Goal: Transaction & Acquisition: Purchase product/service

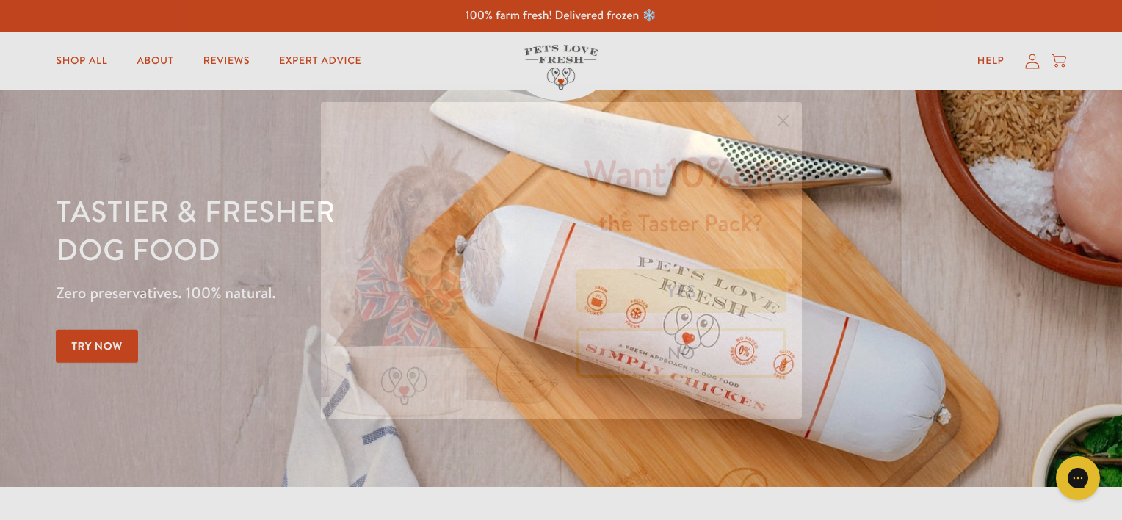
click at [781, 120] on icon "Close dialog" at bounding box center [783, 120] width 10 height 10
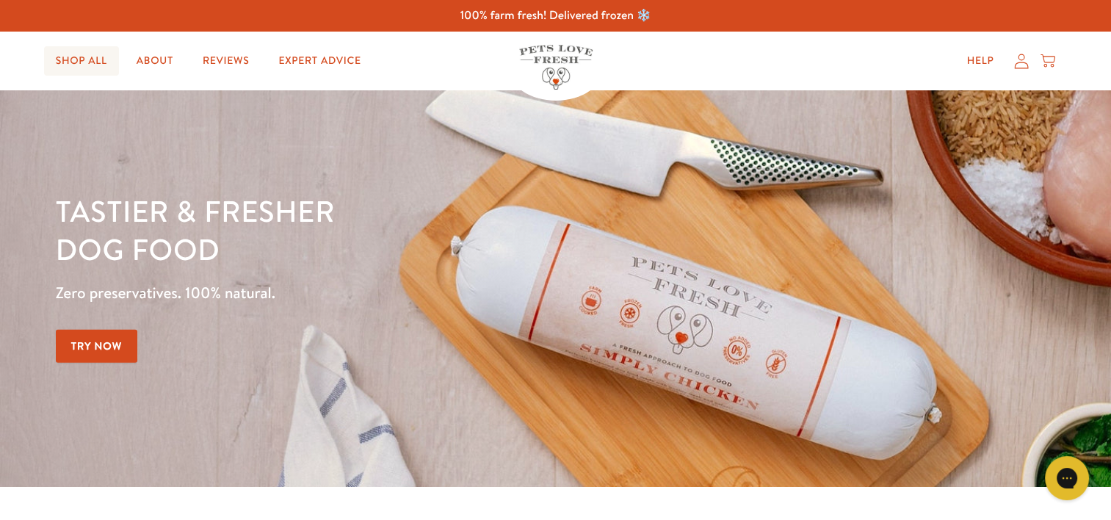
click at [74, 62] on link "Shop All" at bounding box center [81, 60] width 75 height 29
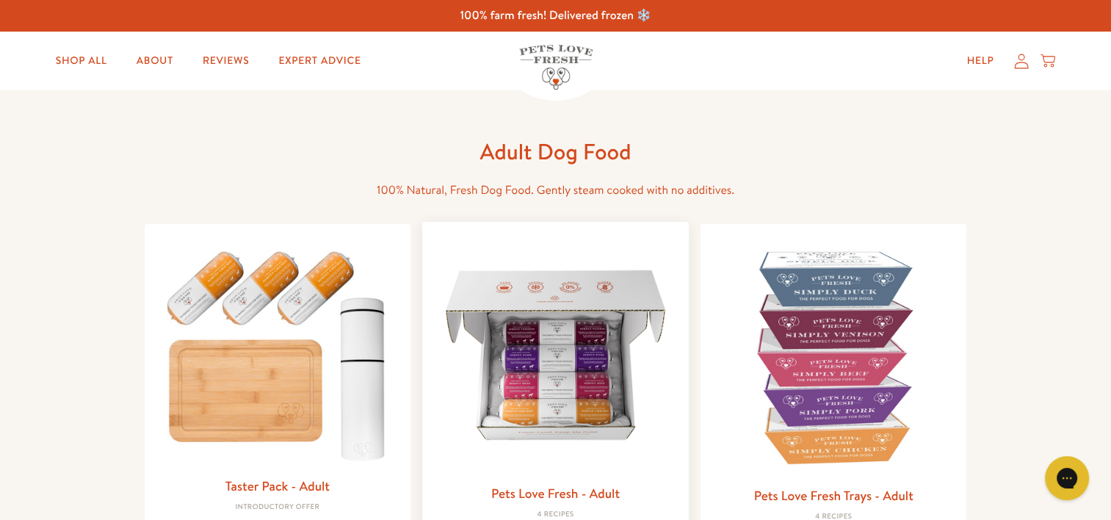
click at [524, 361] on img at bounding box center [555, 355] width 243 height 243
